Goal: Complete application form

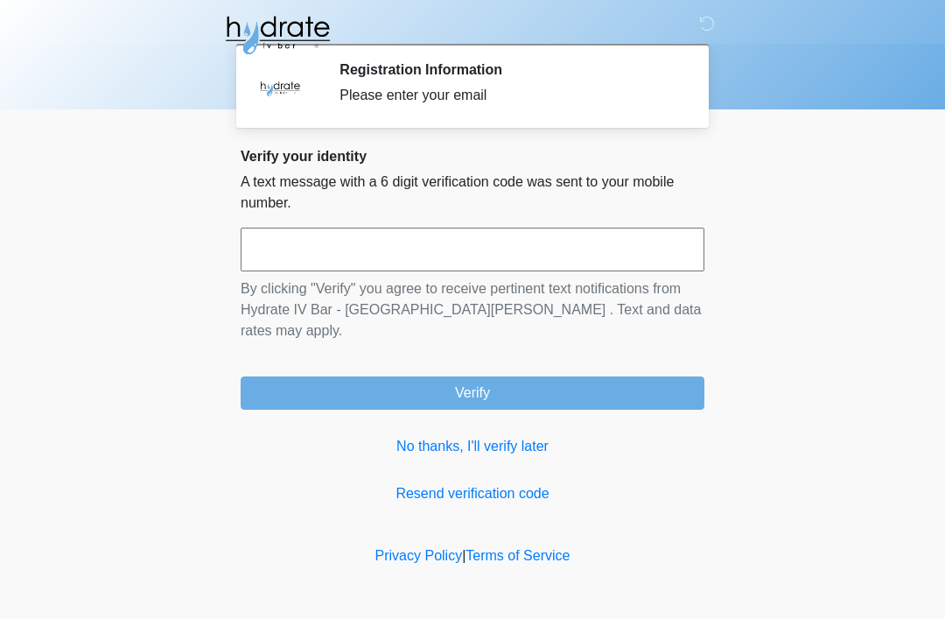
click at [316, 261] on input "text" at bounding box center [473, 250] width 464 height 44
click at [288, 237] on input "text" at bounding box center [473, 250] width 464 height 44
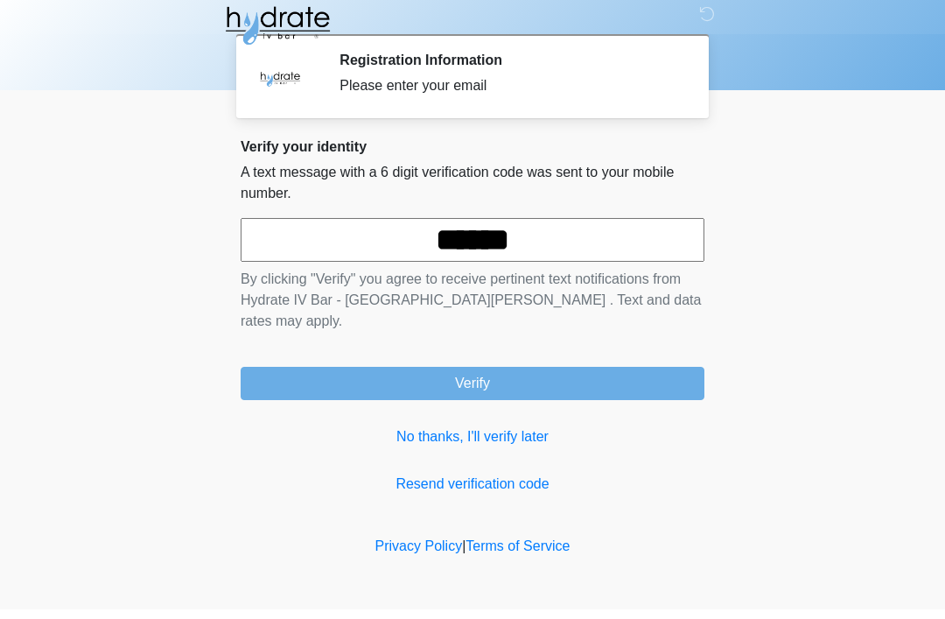
type input "******"
click at [473, 376] on button "Verify" at bounding box center [473, 392] width 464 height 33
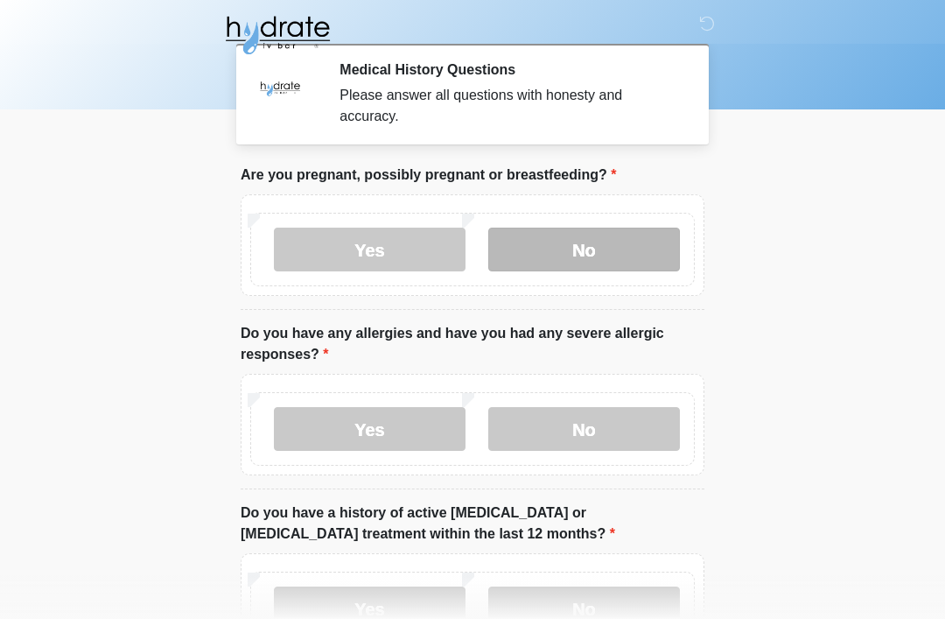
click at [612, 231] on label "No" at bounding box center [584, 250] width 192 height 44
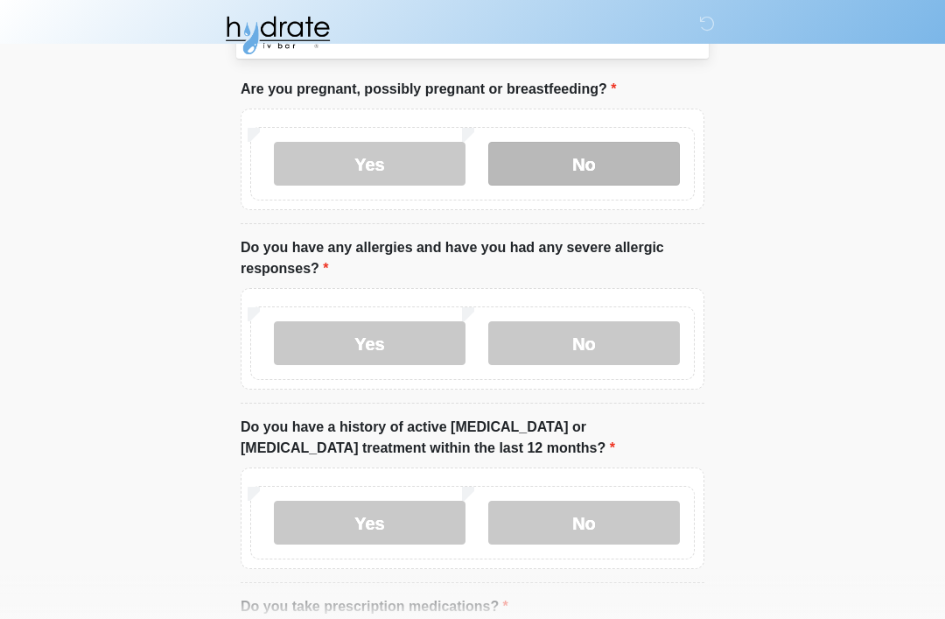
scroll to position [85, 0]
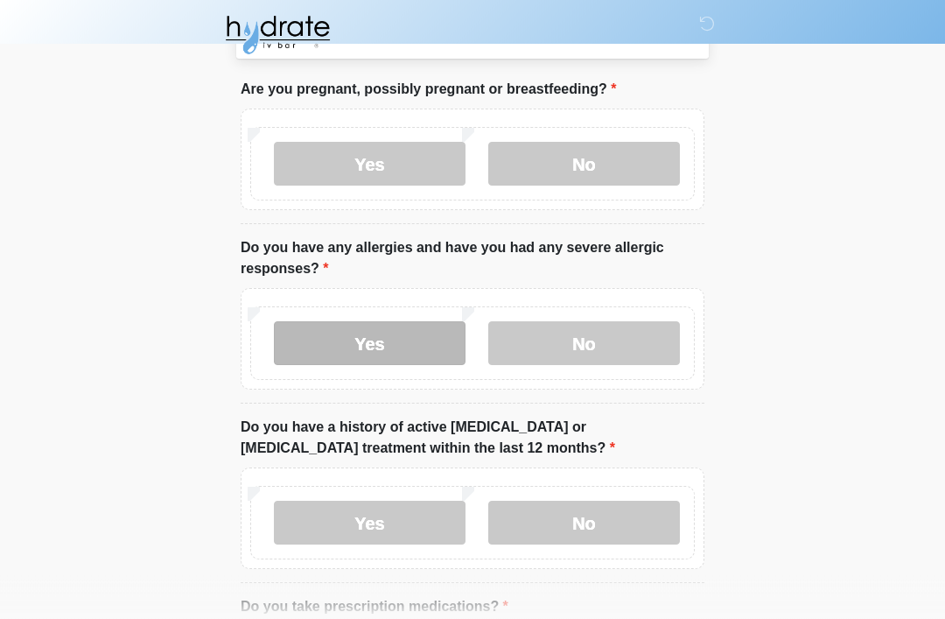
click at [438, 344] on label "Yes" at bounding box center [370, 344] width 192 height 44
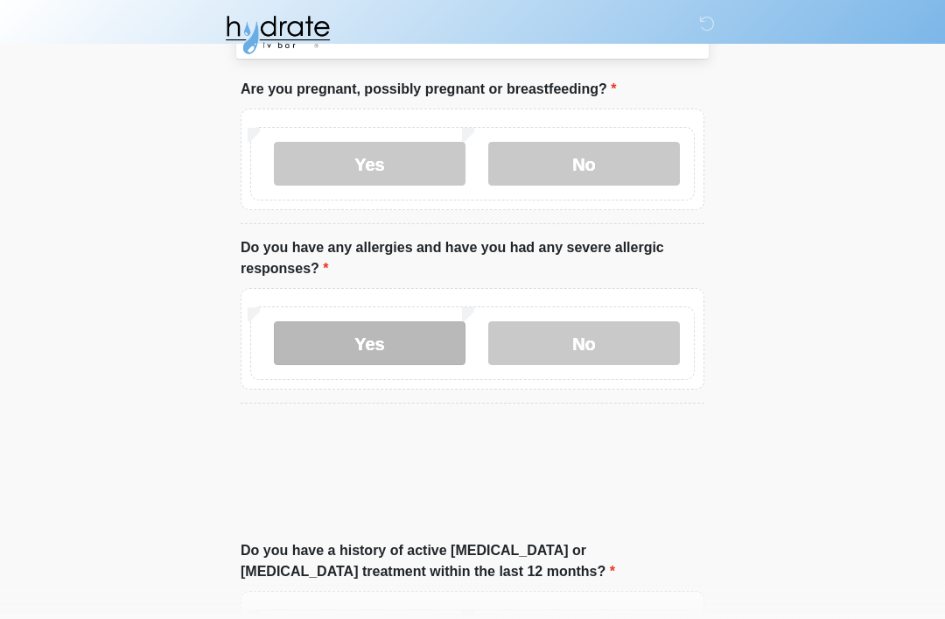
scroll to position [86, 0]
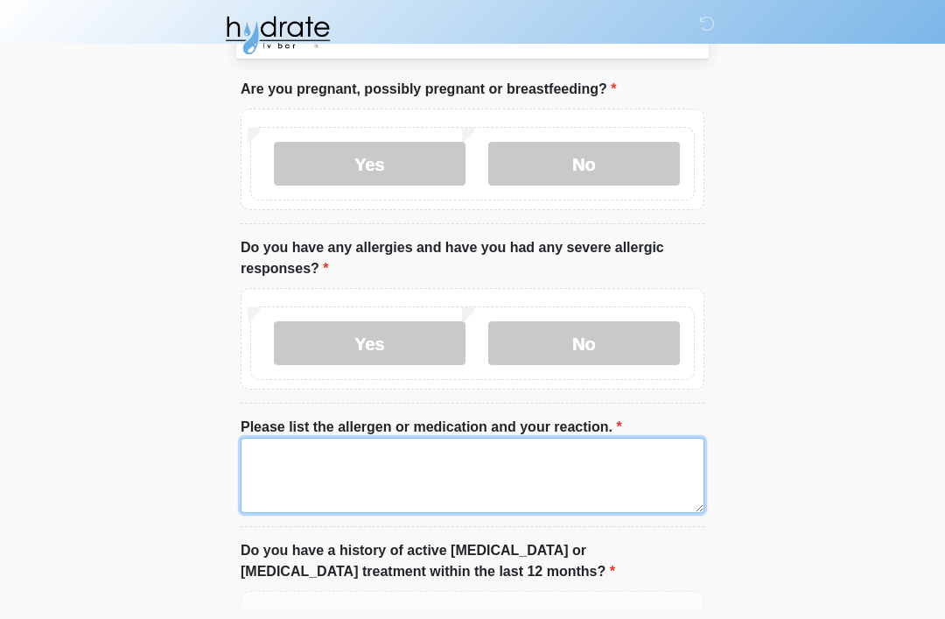
click at [399, 464] on textarea "Please list the allergen or medication and your reaction." at bounding box center [473, 475] width 464 height 75
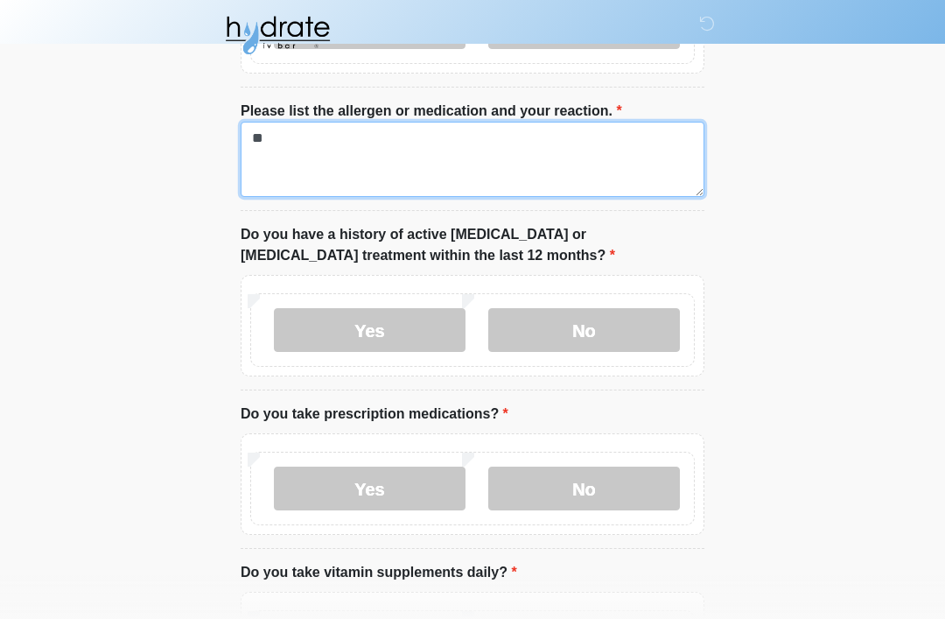
scroll to position [401, 0]
type textarea "**********"
